Goal: Task Accomplishment & Management: Manage account settings

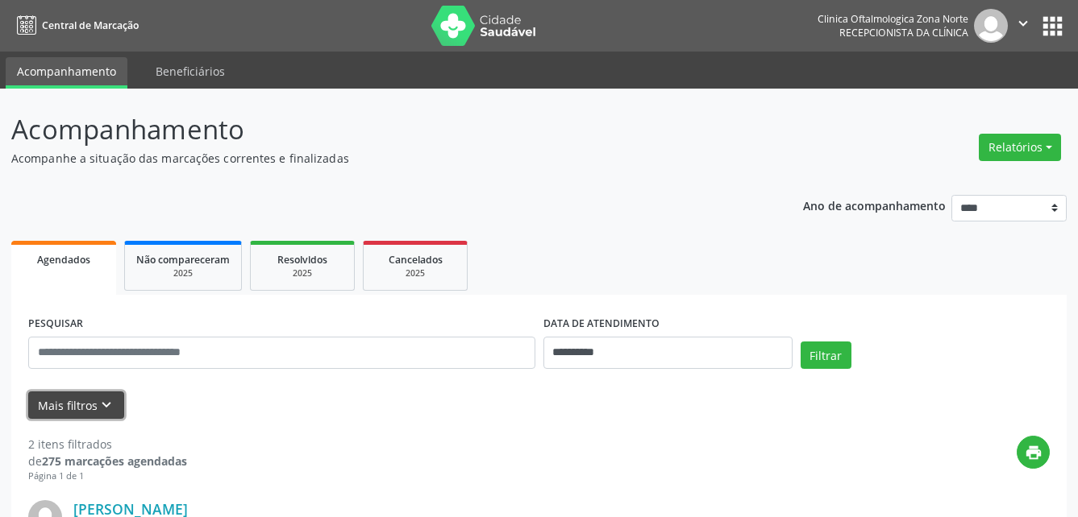
click at [102, 416] on button "Mais filtros keyboard_arrow_down" at bounding box center [76, 406] width 96 height 28
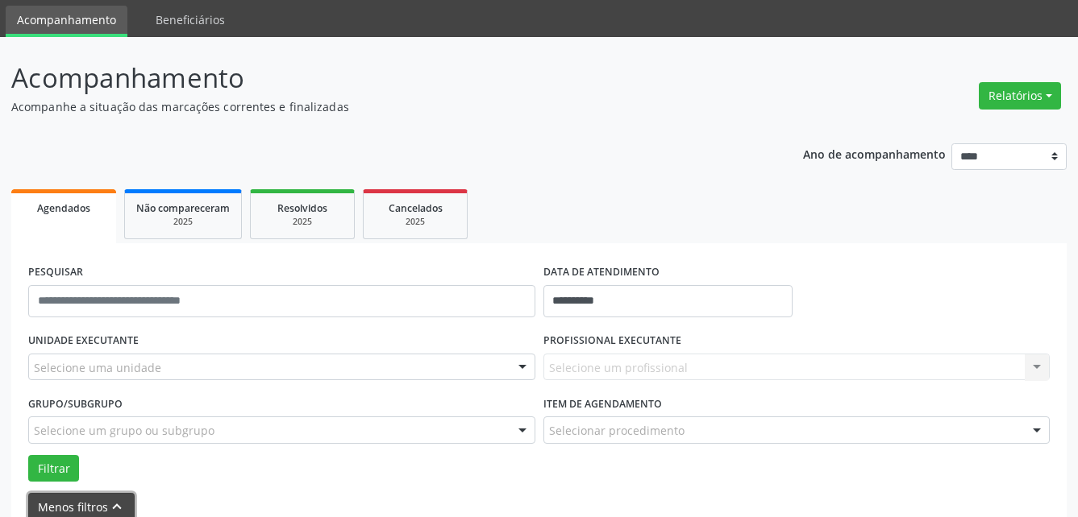
scroll to position [81, 0]
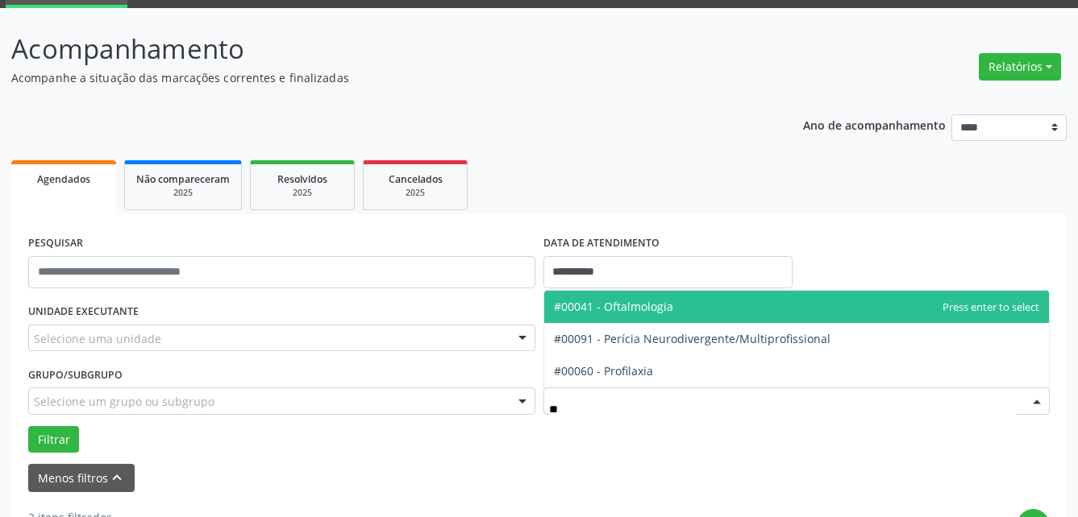
type input "***"
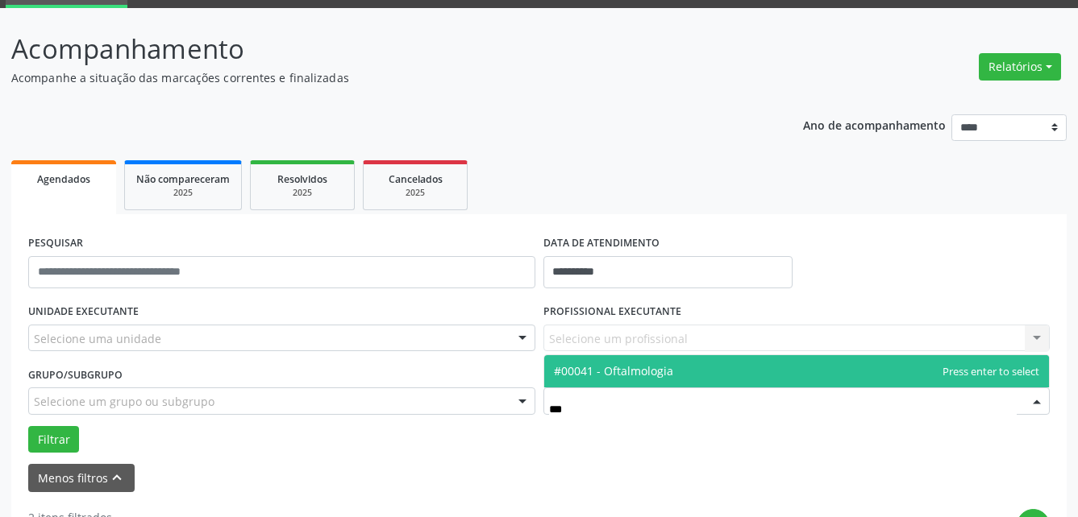
click at [653, 372] on span "#00041 - Oftalmologia" at bounding box center [613, 371] width 119 height 15
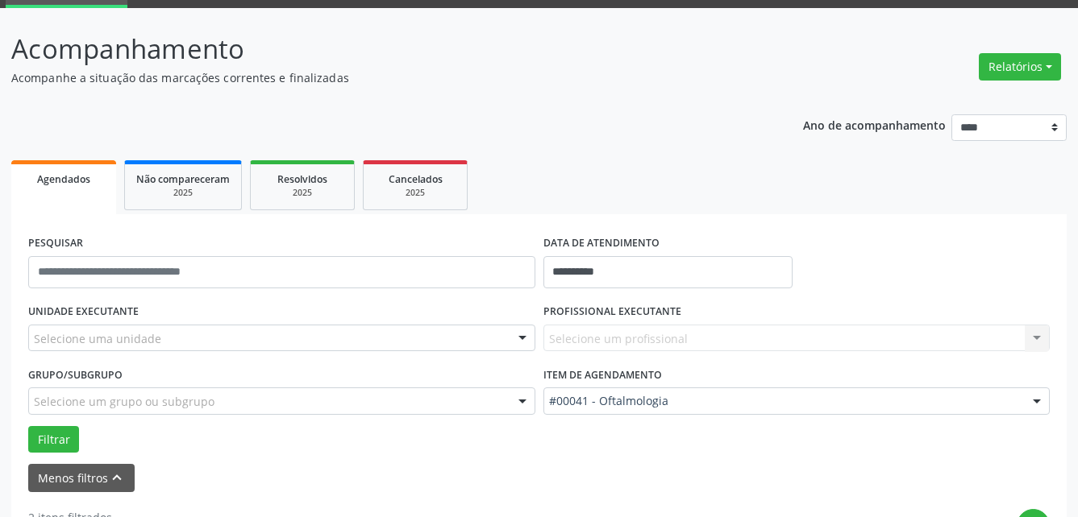
click at [436, 401] on div "Selecione um grupo ou subgrupo" at bounding box center [281, 401] width 507 height 27
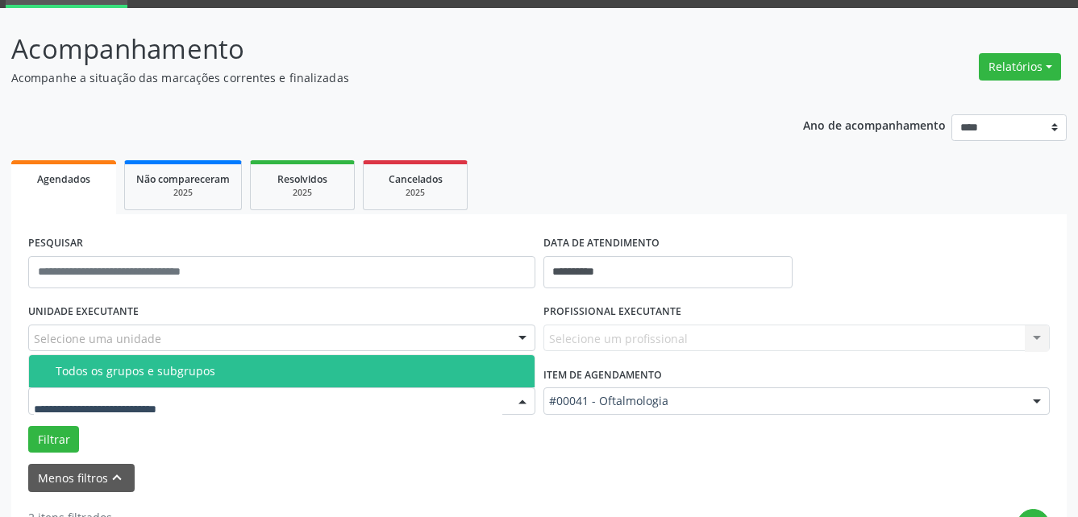
click at [363, 363] on span "Todos os grupos e subgrupos" at bounding box center [281, 371] width 505 height 32
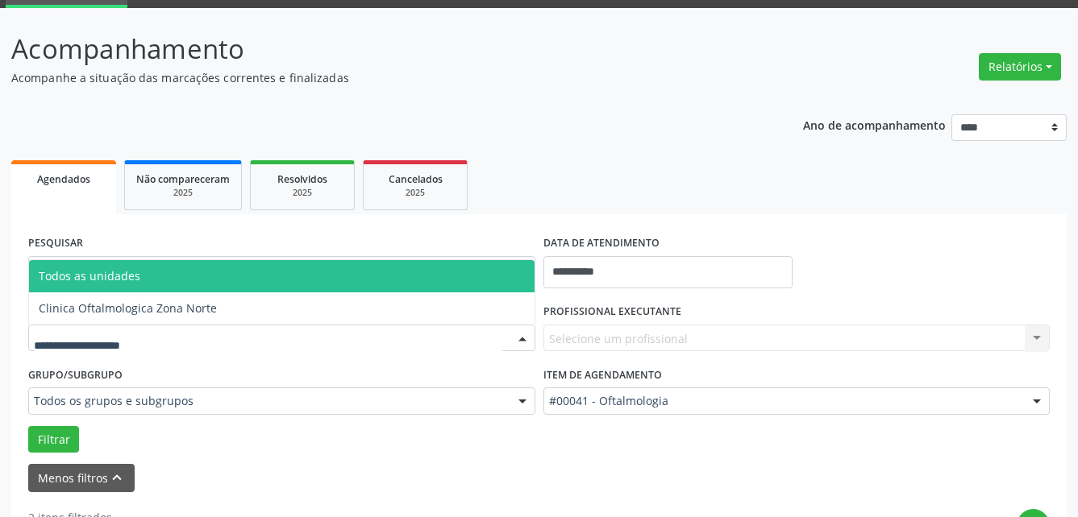
click at [388, 329] on div at bounding box center [281, 338] width 507 height 27
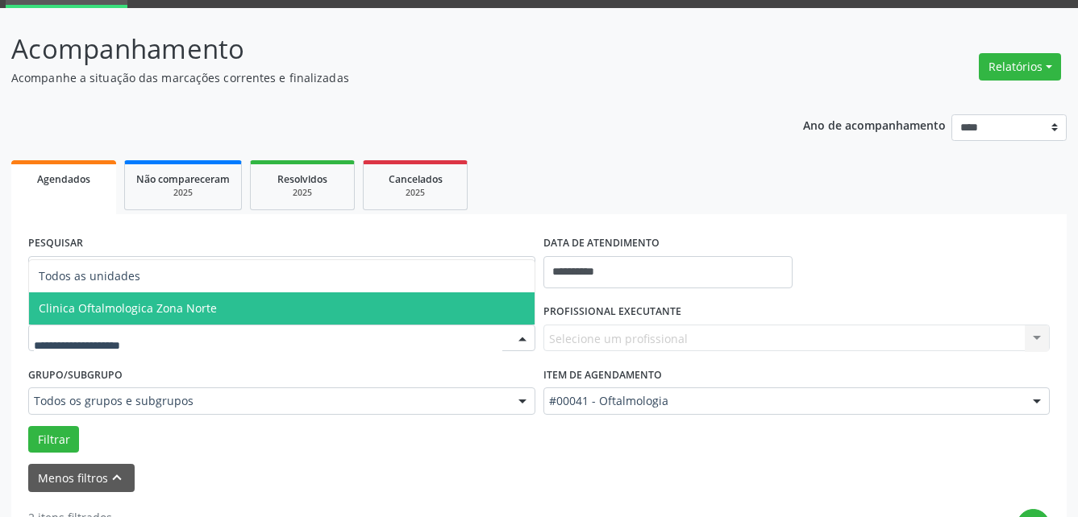
click at [339, 294] on span "Clinica Oftalmologica Zona Norte" at bounding box center [281, 309] width 505 height 32
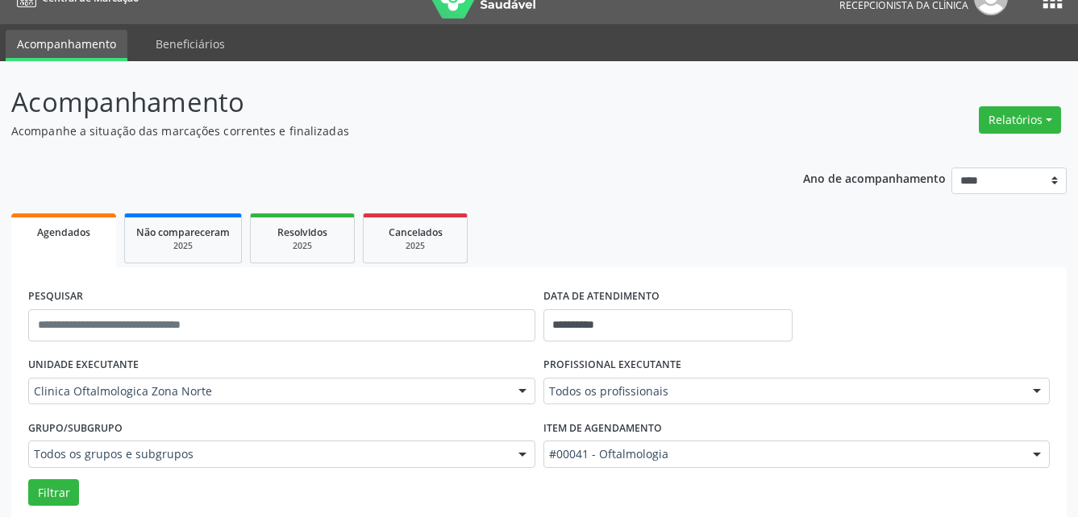
scroll to position [0, 0]
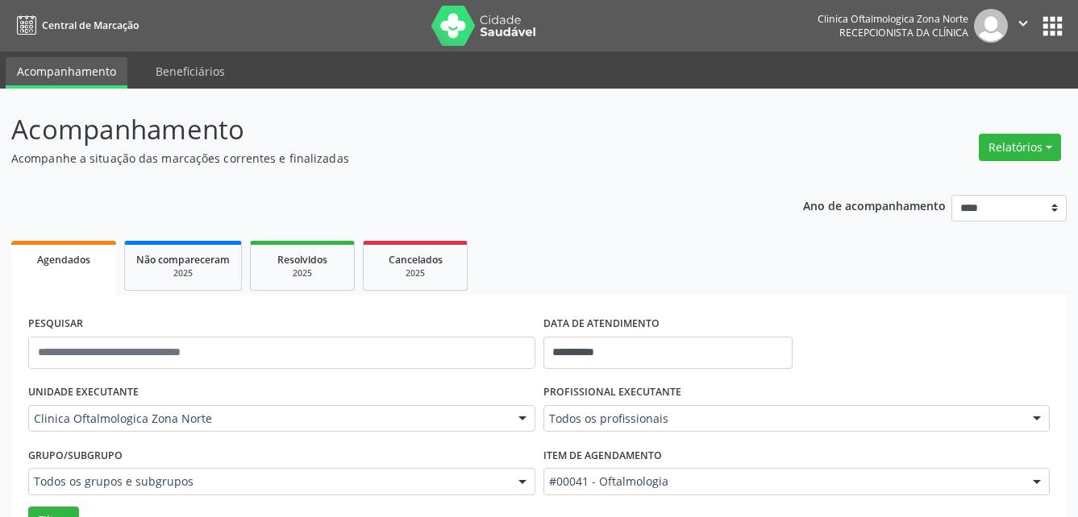
click at [1024, 22] on icon "" at bounding box center [1023, 24] width 18 height 18
click at [984, 95] on link "Sair" at bounding box center [981, 98] width 111 height 23
